Goal: Transaction & Acquisition: Purchase product/service

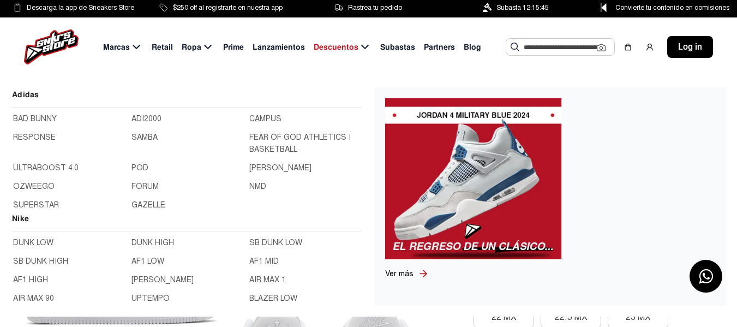
click at [47, 41] on img at bounding box center [51, 46] width 55 height 35
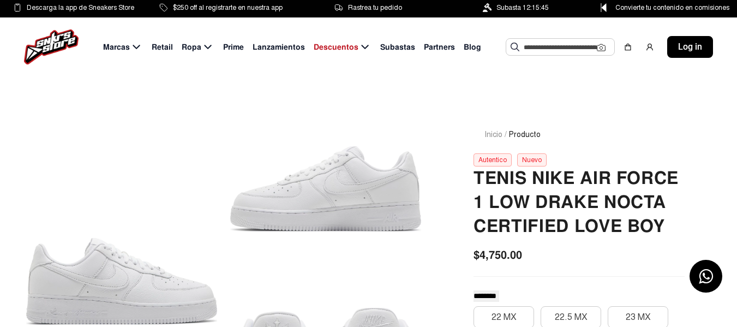
drag, startPoint x: 58, startPoint y: 43, endPoint x: 0, endPoint y: 51, distance: 59.0
click at [0, 51] on div "Marcas Retail Ropa Prime Lanzamientos Descuentos Subastas Partners Blog Sugeren…" at bounding box center [368, 46] width 737 height 59
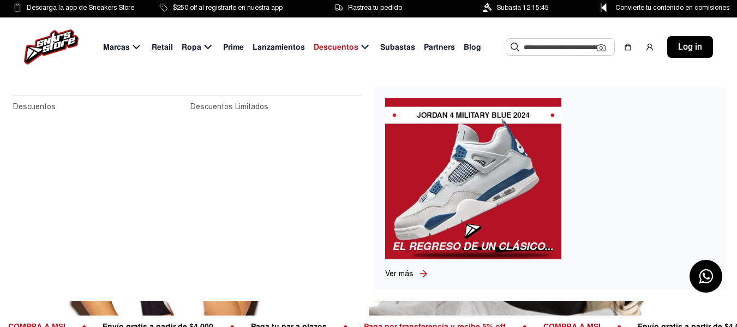
click at [343, 50] on span "Descuentos" at bounding box center [336, 46] width 45 height 11
click at [331, 47] on span "Descuentos" at bounding box center [336, 46] width 45 height 11
click at [38, 104] on link "Descuentos" at bounding box center [98, 107] width 171 height 12
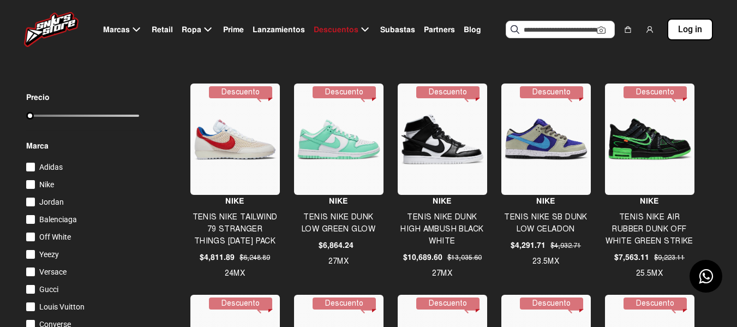
scroll to position [182, 0]
